Goal: Task Accomplishment & Management: Use online tool/utility

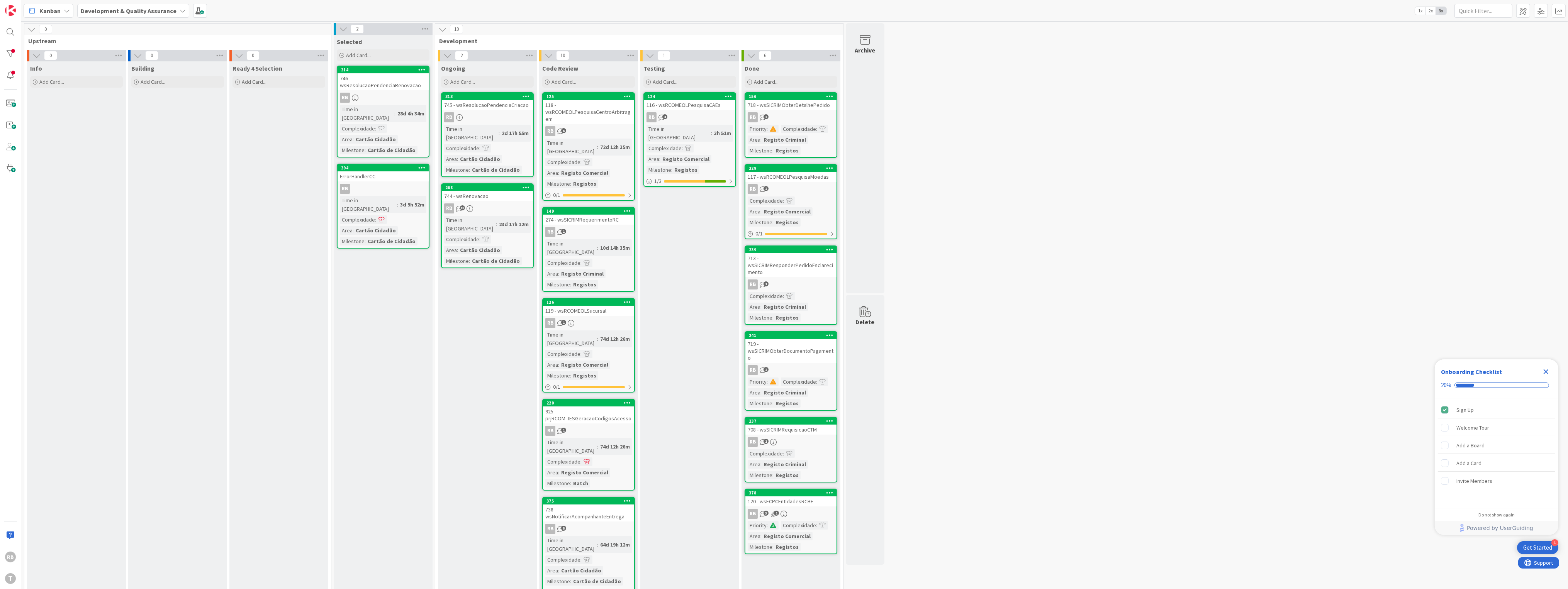
click at [500, 129] on div "2d 17h 55m" at bounding box center [515, 133] width 31 height 9
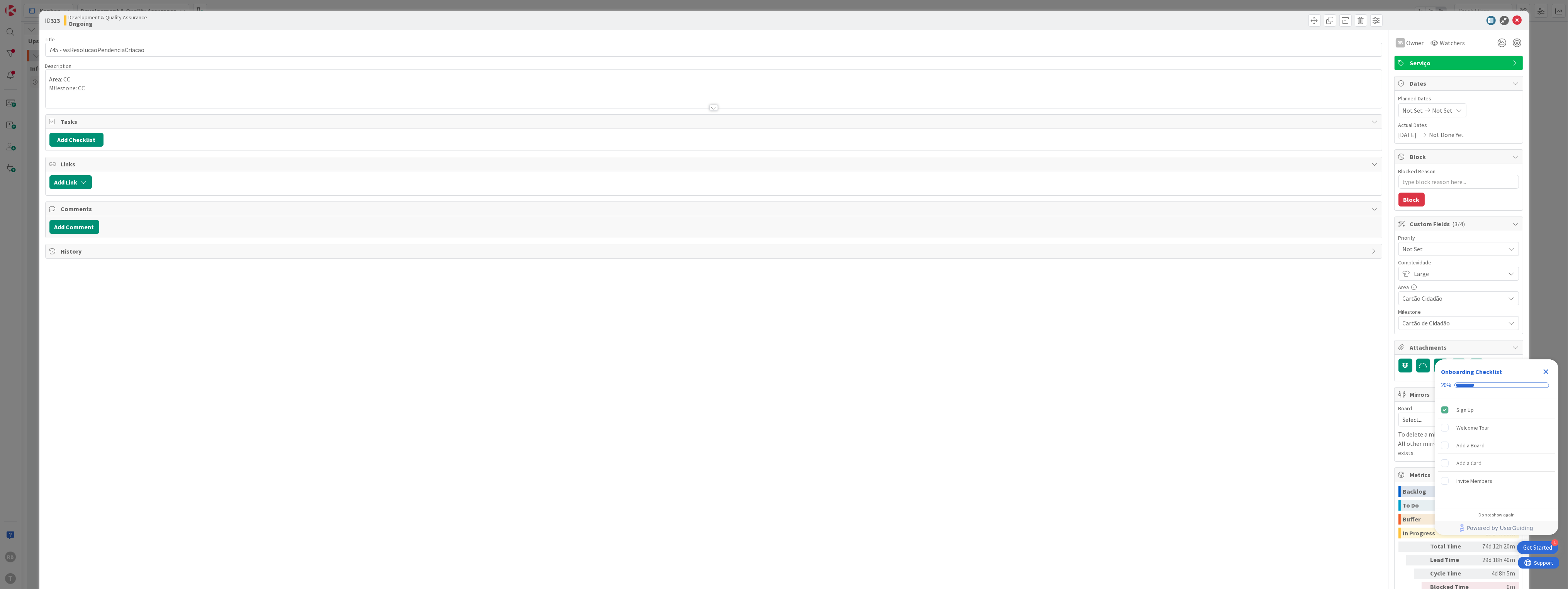
type textarea "x"
click at [85, 230] on button "Add Comment" at bounding box center [74, 227] width 50 height 14
click at [105, 257] on p at bounding box center [713, 252] width 1321 height 9
click at [54, 283] on button "Add" at bounding box center [58, 284] width 17 height 9
click at [88, 139] on button "Add Checklist" at bounding box center [76, 139] width 54 height 14
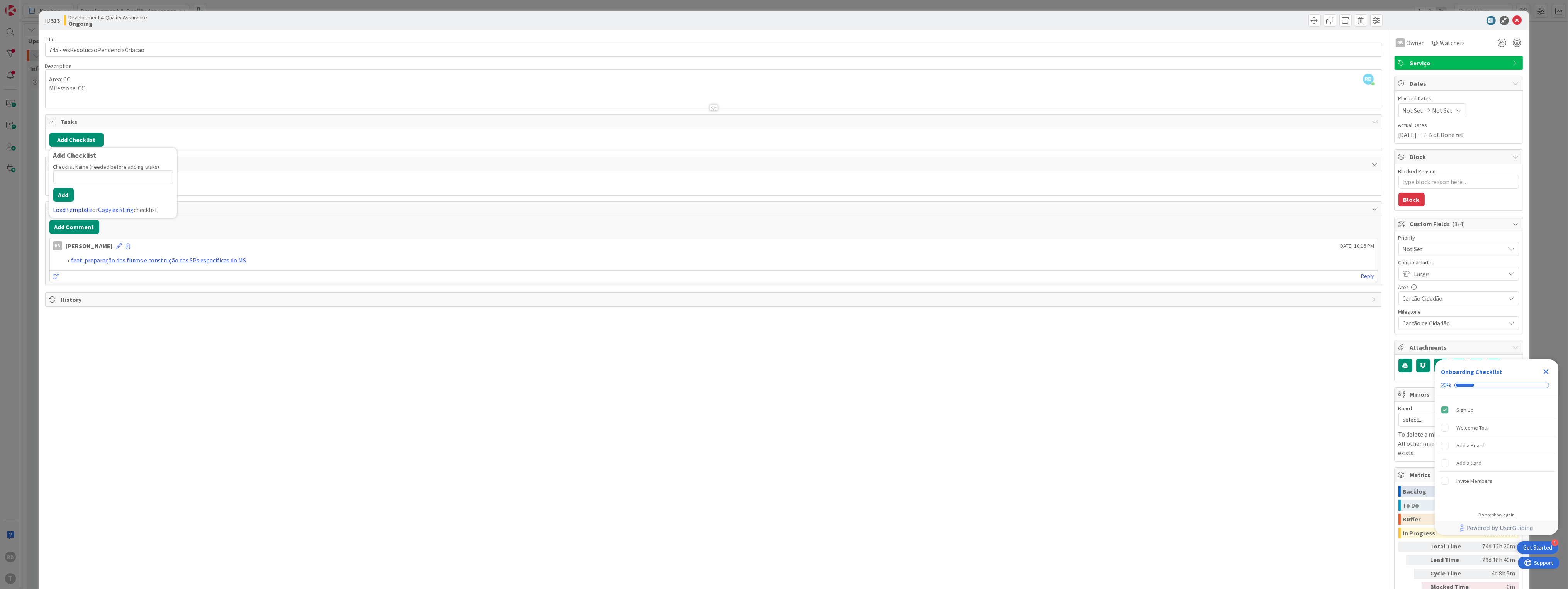
click at [70, 209] on link "Load template" at bounding box center [73, 209] width 40 height 8
click at [107, 171] on div "SUBTASK 01/10. Criação do MS pelo Template Legacy" at bounding box center [113, 176] width 127 height 23
click at [63, 195] on button "Add" at bounding box center [64, 195] width 21 height 14
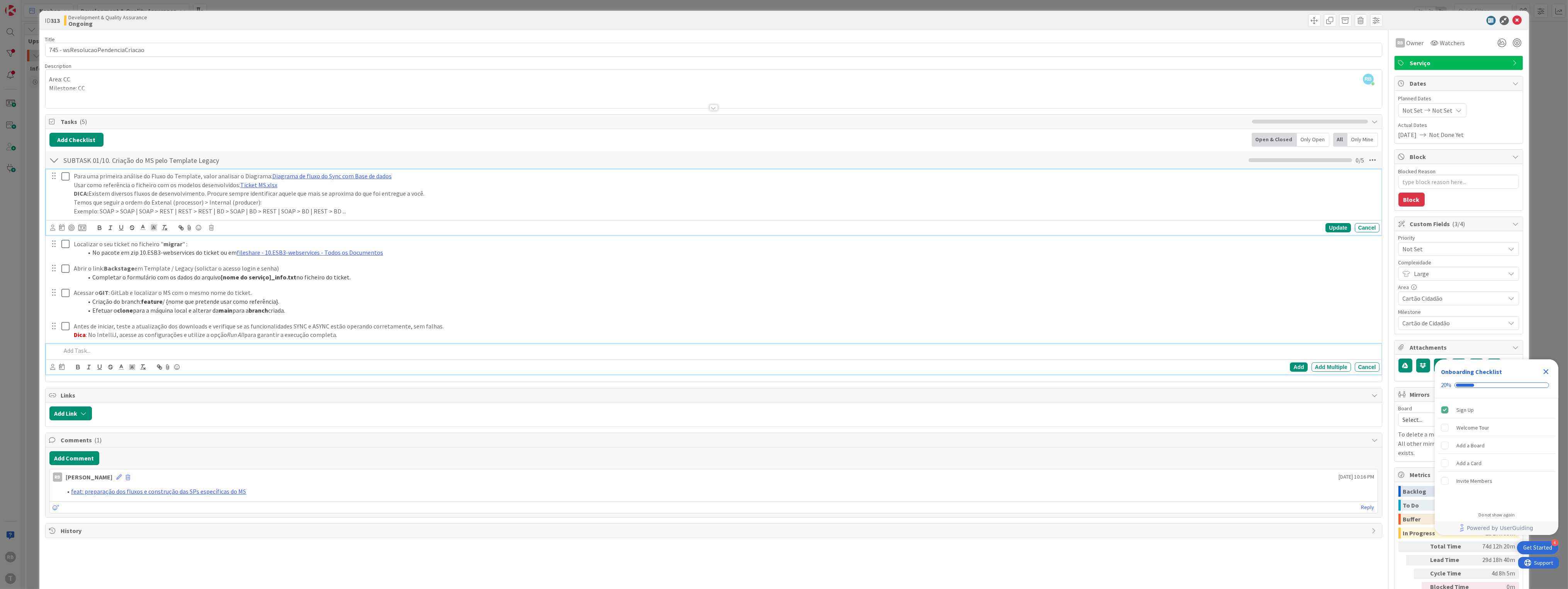
click at [64, 179] on icon at bounding box center [67, 176] width 12 height 9
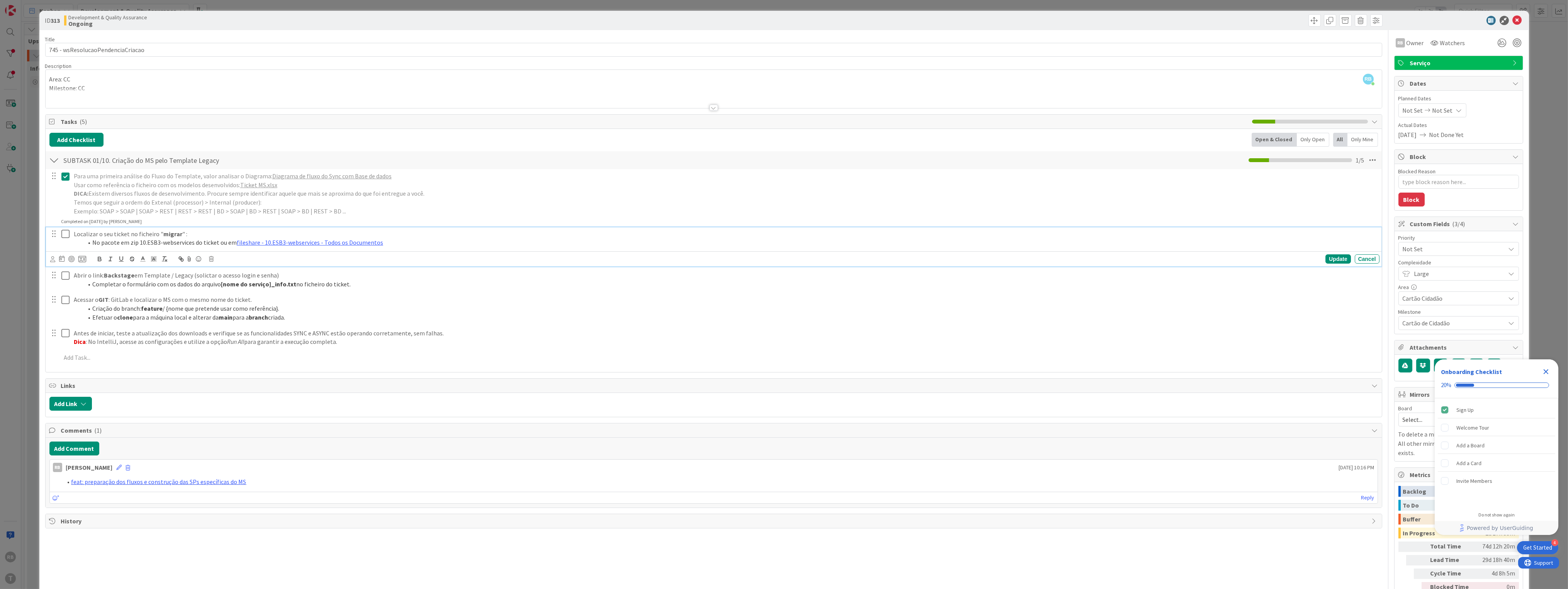
click at [65, 230] on icon at bounding box center [67, 234] width 12 height 9
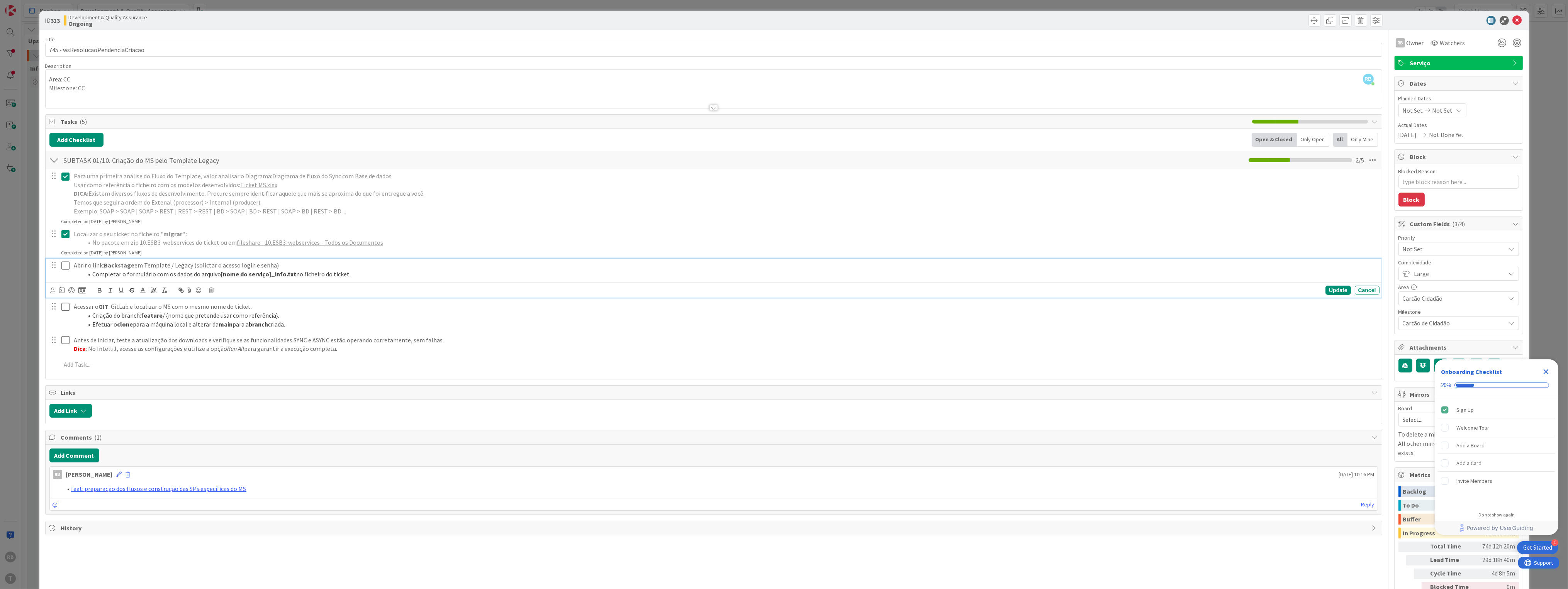
click at [65, 264] on icon at bounding box center [67, 265] width 12 height 9
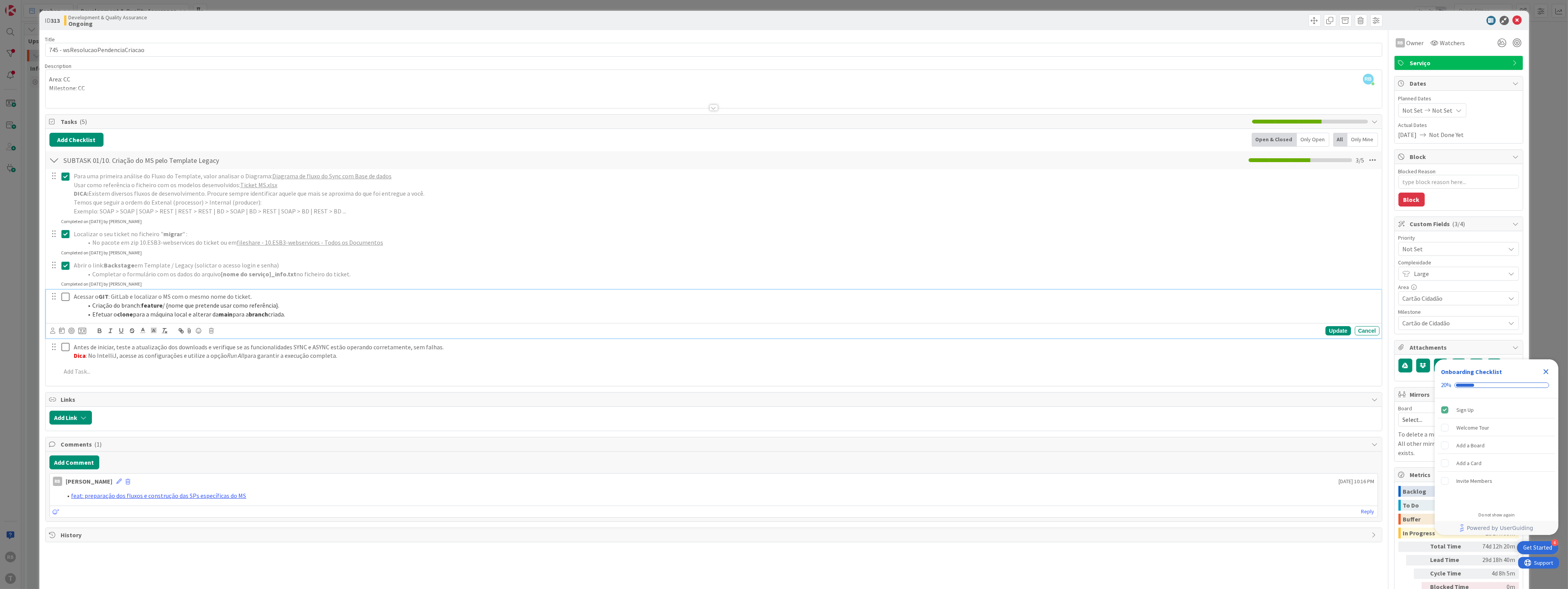
click at [63, 298] on icon at bounding box center [67, 296] width 12 height 9
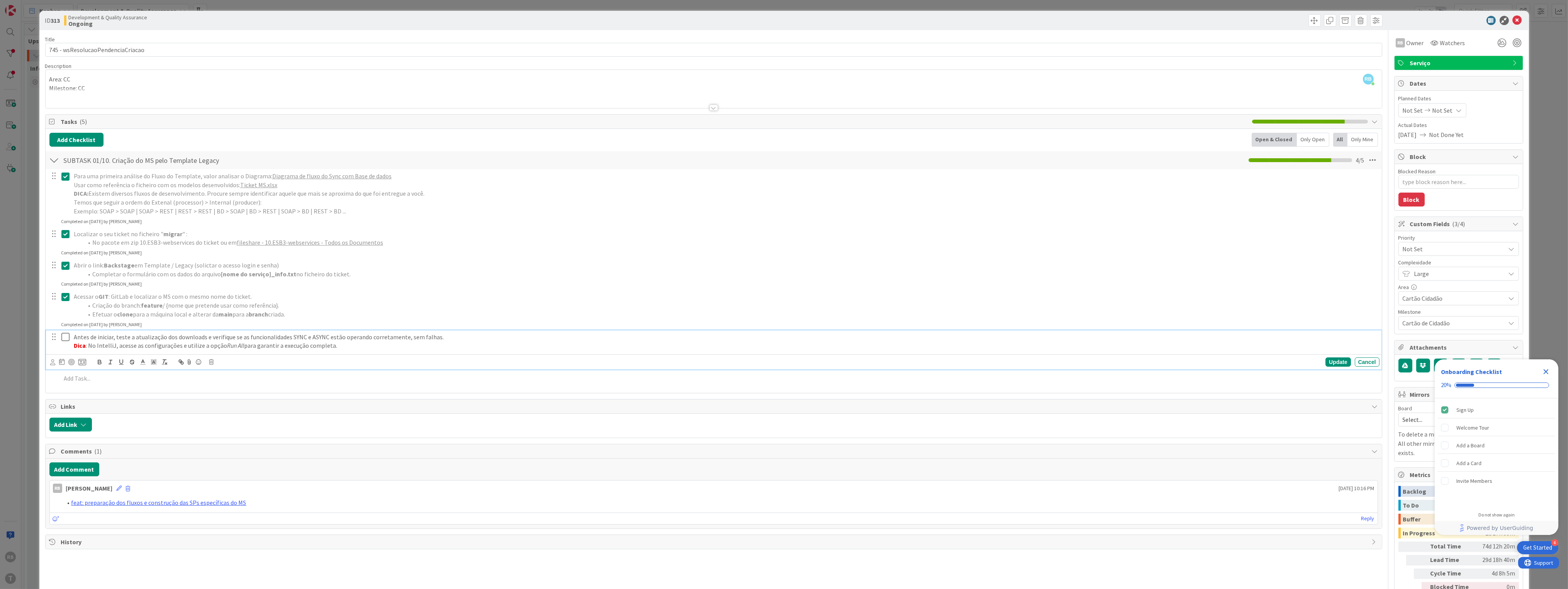
click at [66, 336] on icon at bounding box center [67, 336] width 12 height 9
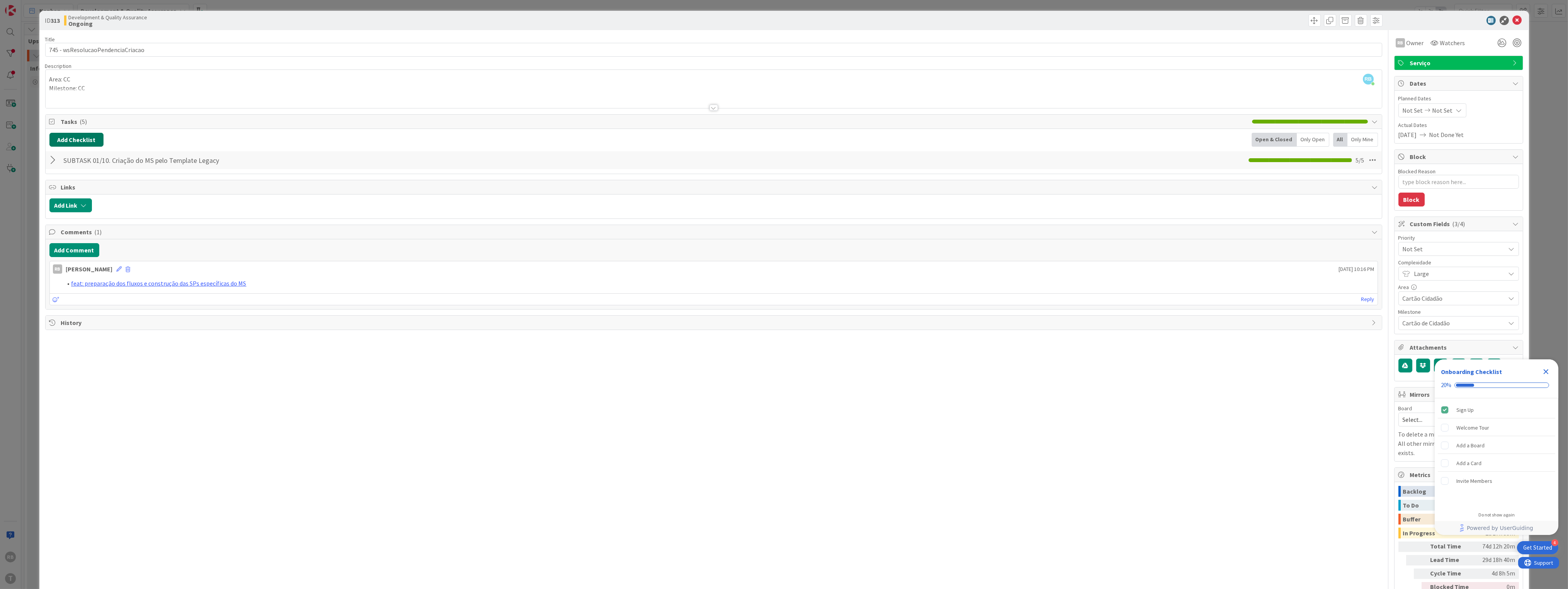
click at [82, 134] on button "Add Checklist" at bounding box center [76, 139] width 54 height 14
click at [58, 210] on link "Load template" at bounding box center [73, 209] width 40 height 8
click at [128, 201] on div "SUBTASK 02/10.A. SOAP: Criação dos Models" at bounding box center [113, 194] width 127 height 14
click at [64, 193] on button "Add" at bounding box center [64, 195] width 21 height 14
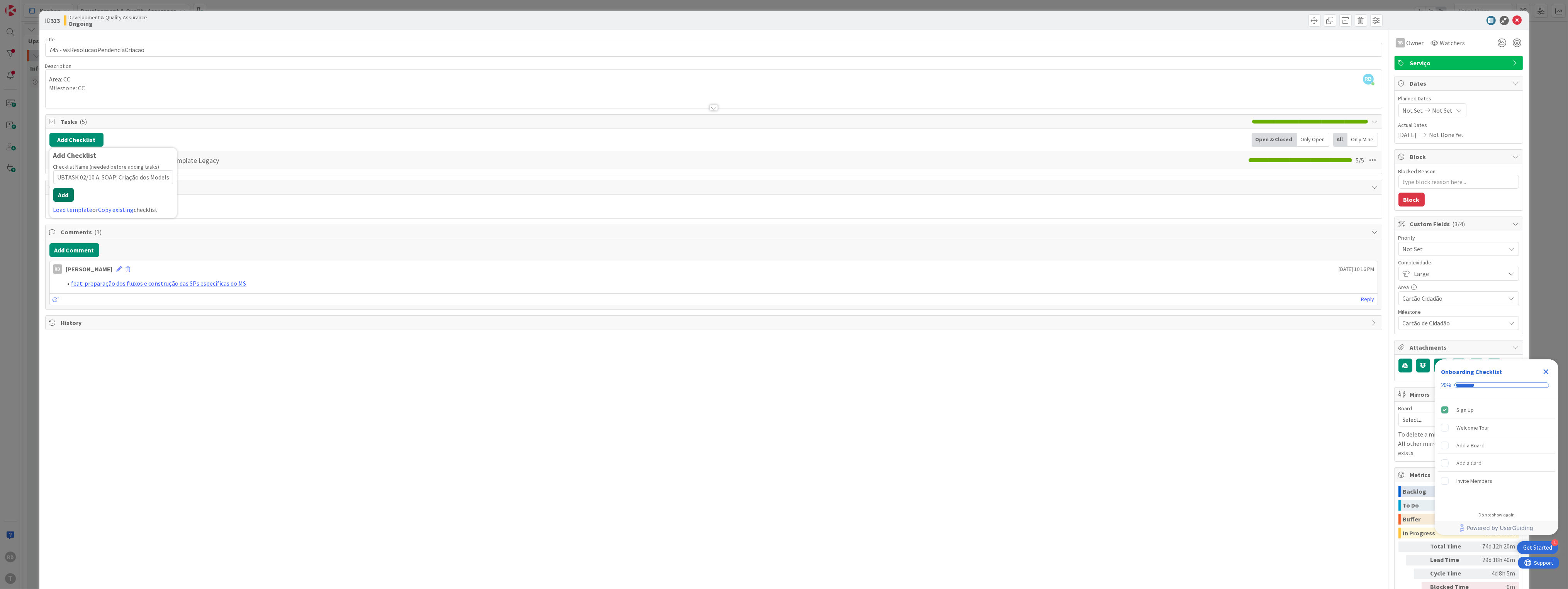
scroll to position [0, 0]
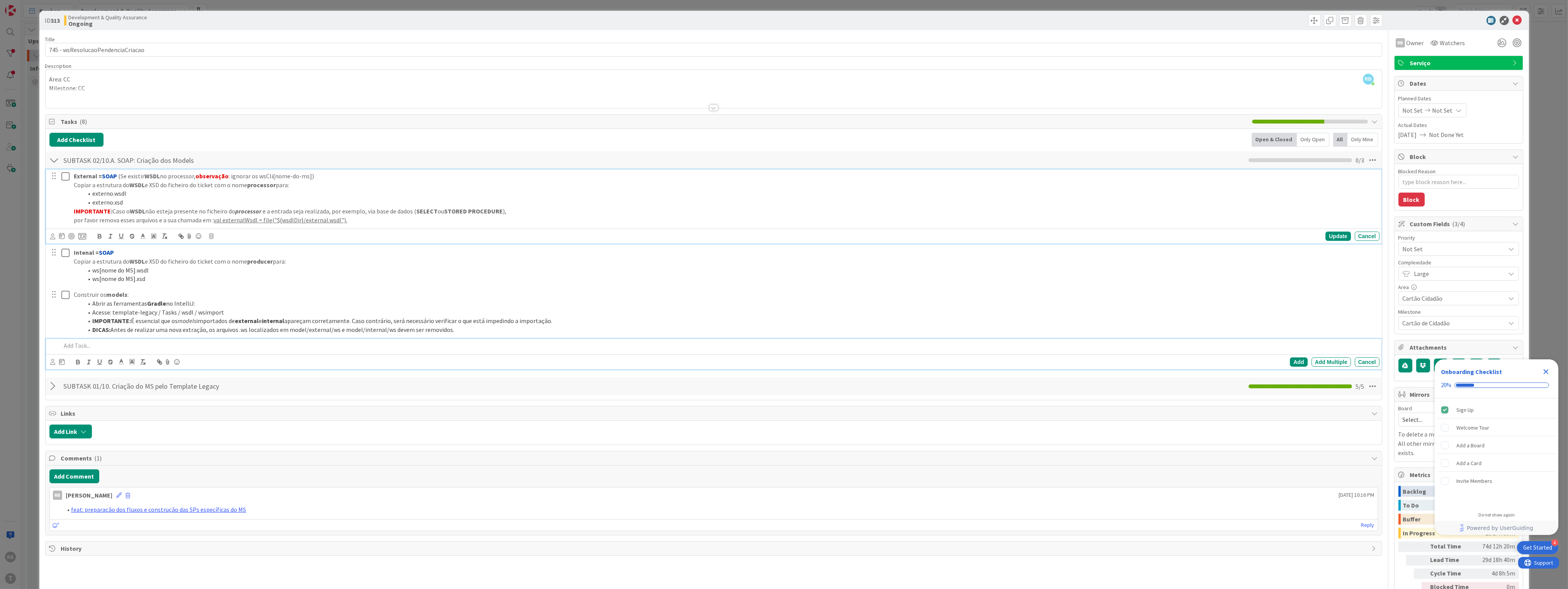
click at [63, 174] on icon at bounding box center [67, 176] width 12 height 9
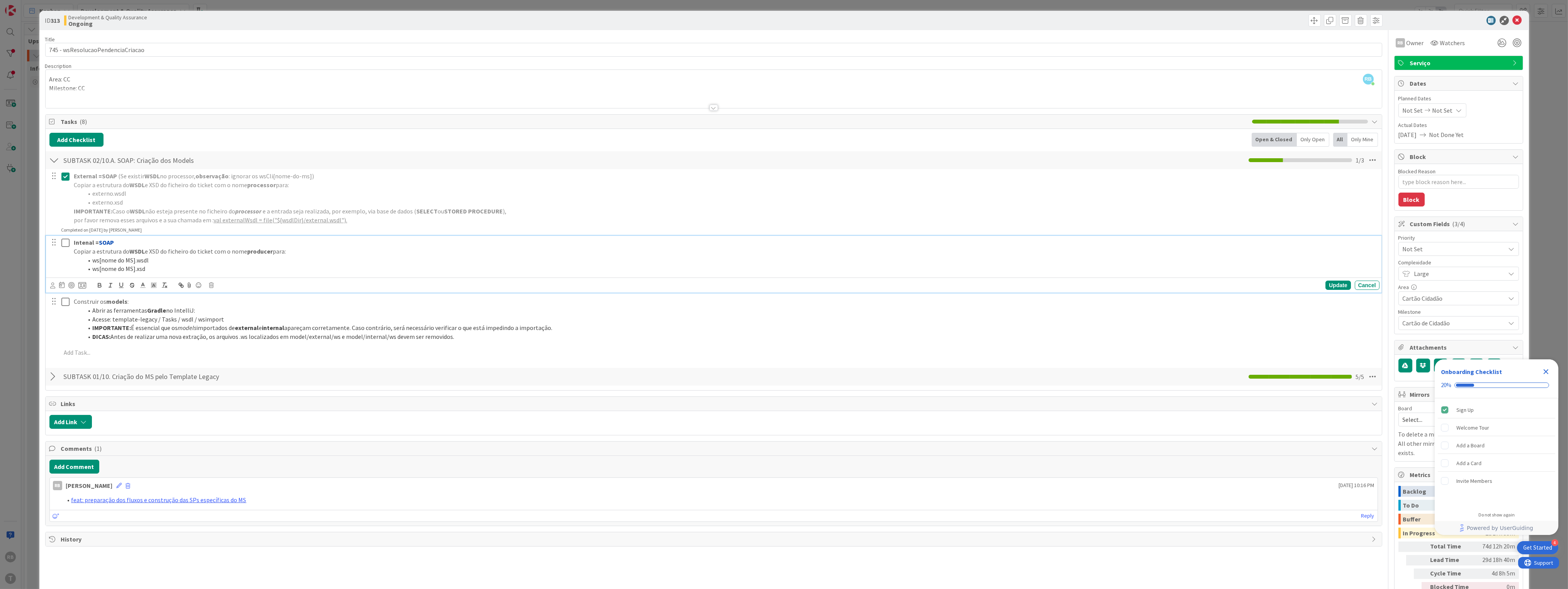
click at [64, 242] on icon at bounding box center [67, 242] width 12 height 9
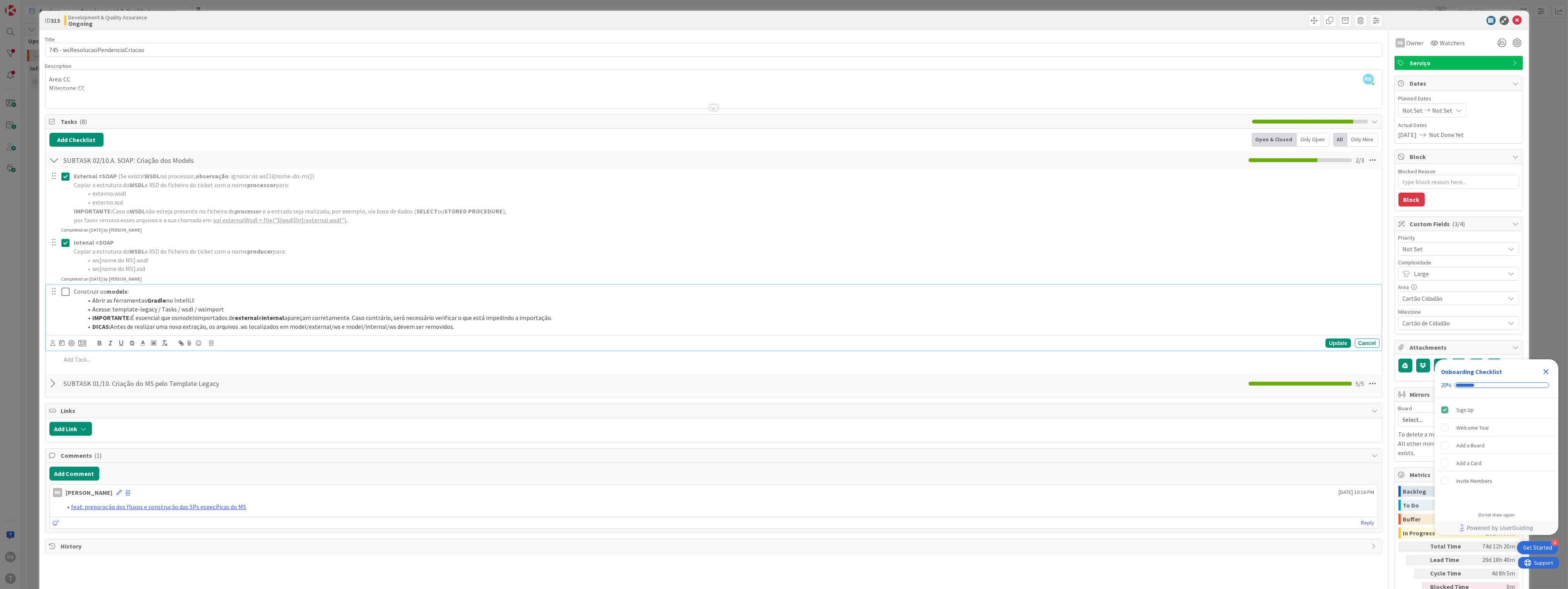
click at [64, 291] on icon at bounding box center [67, 291] width 12 height 9
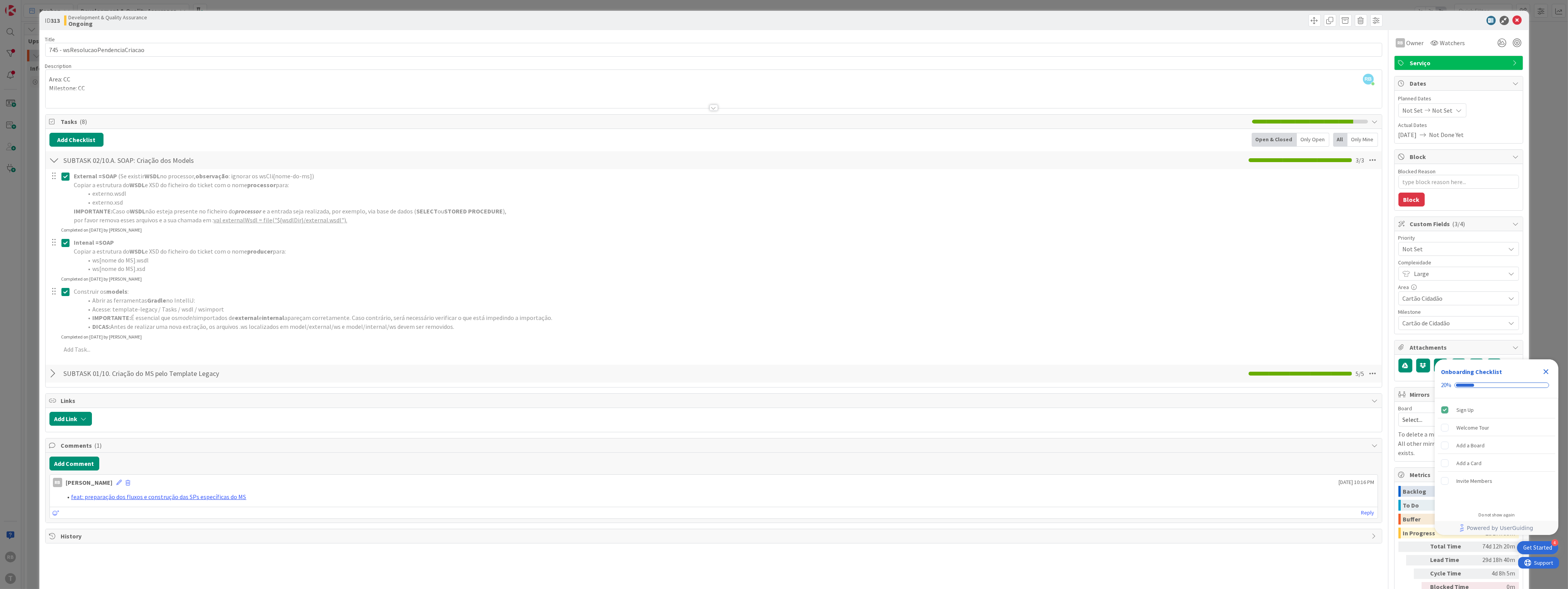
type textarea "x"
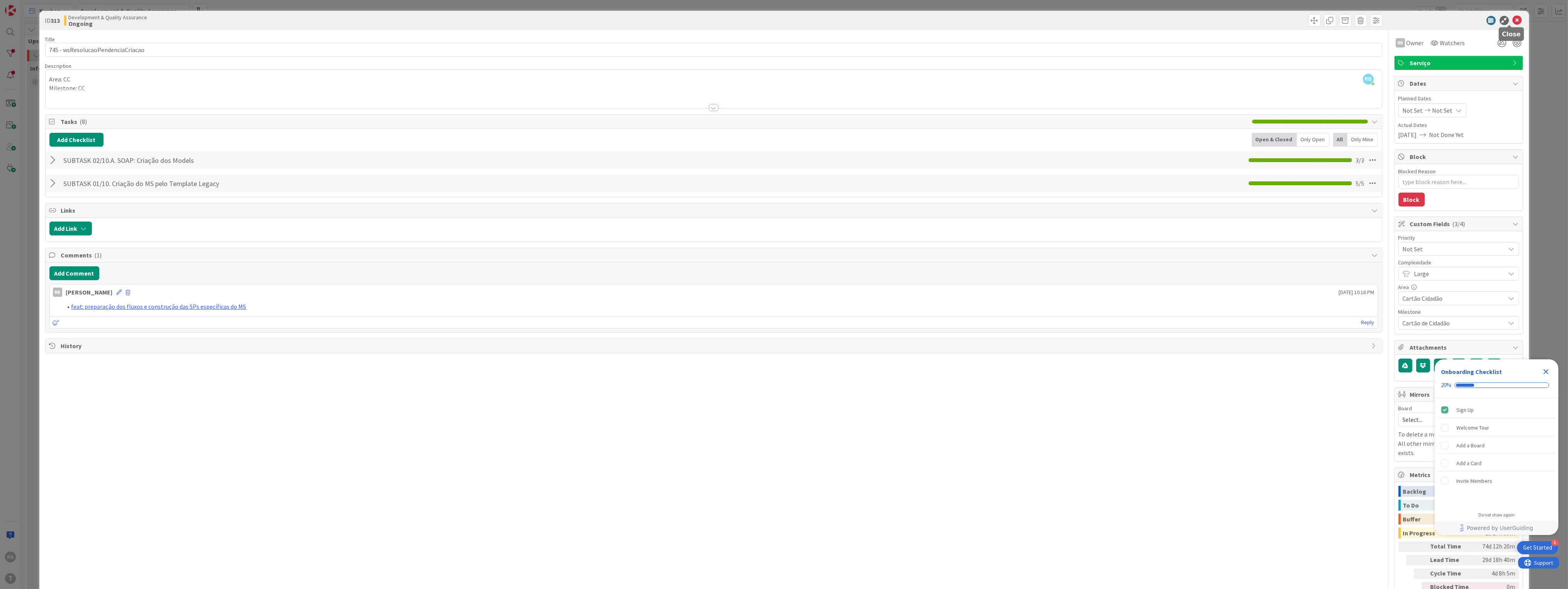
click at [1514, 18] on icon at bounding box center [1517, 20] width 9 height 9
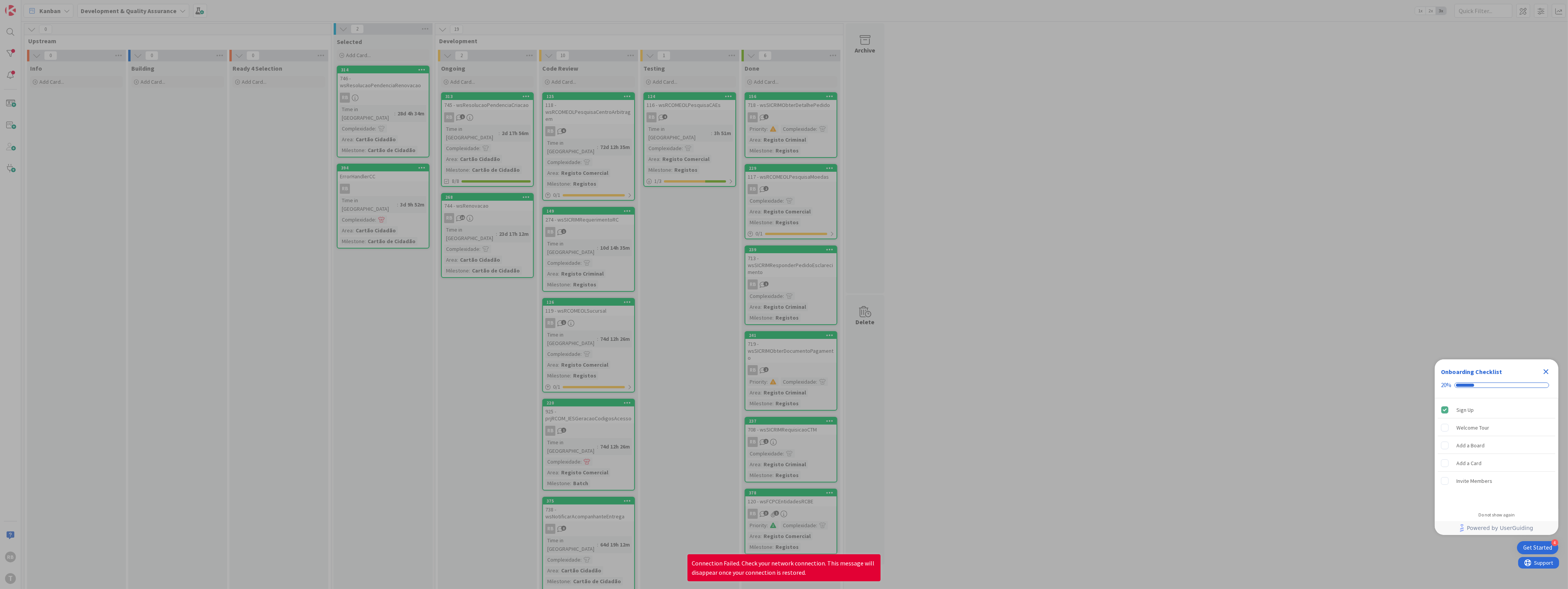
drag, startPoint x: 1134, startPoint y: 348, endPoint x: 1146, endPoint y: 350, distance: 12.2
click at [1134, 348] on div at bounding box center [784, 294] width 1568 height 589
